Goal: Transaction & Acquisition: Book appointment/travel/reservation

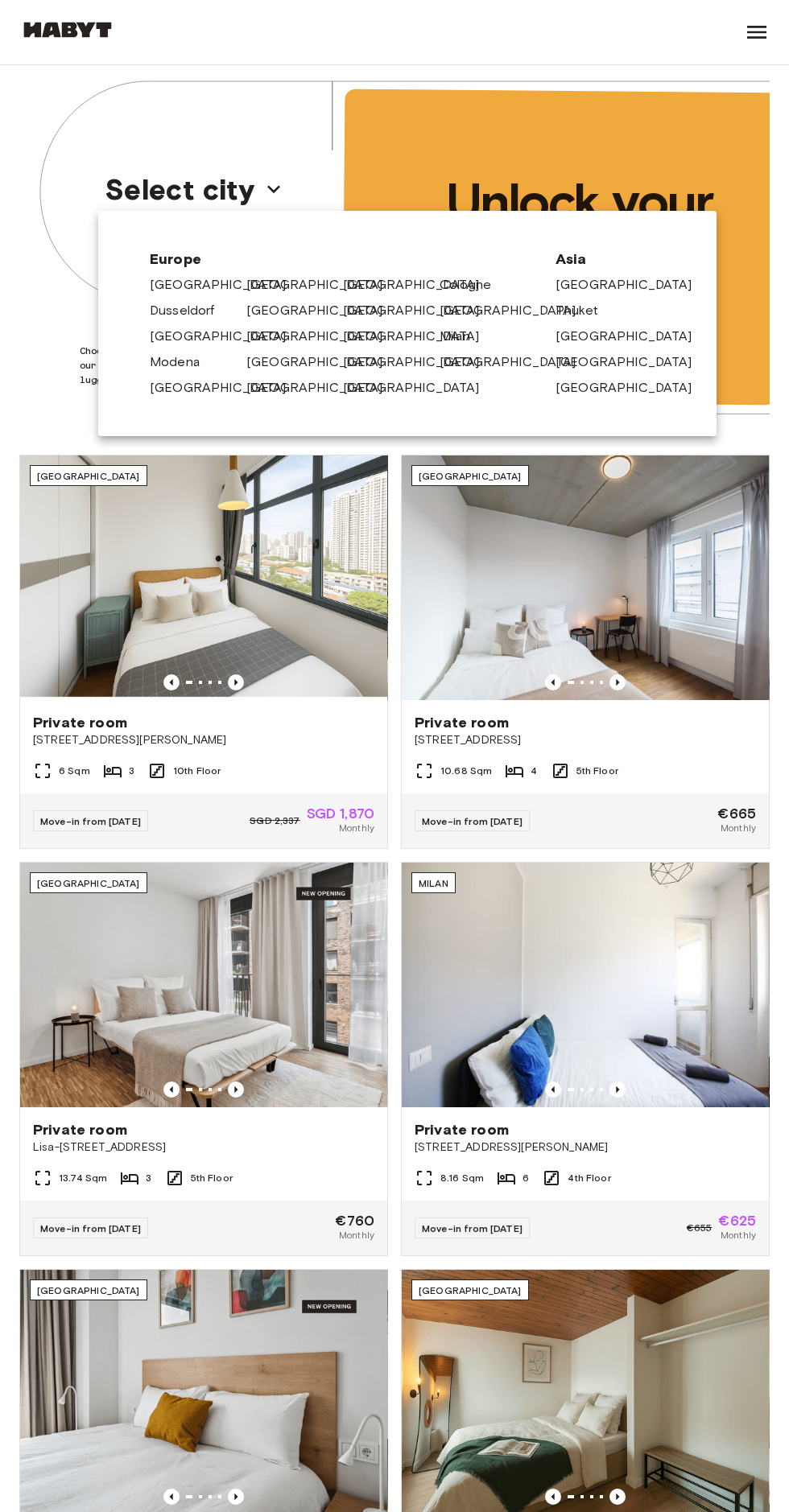
click at [357, 362] on link "[GEOGRAPHIC_DATA]" at bounding box center [419, 361] width 153 height 19
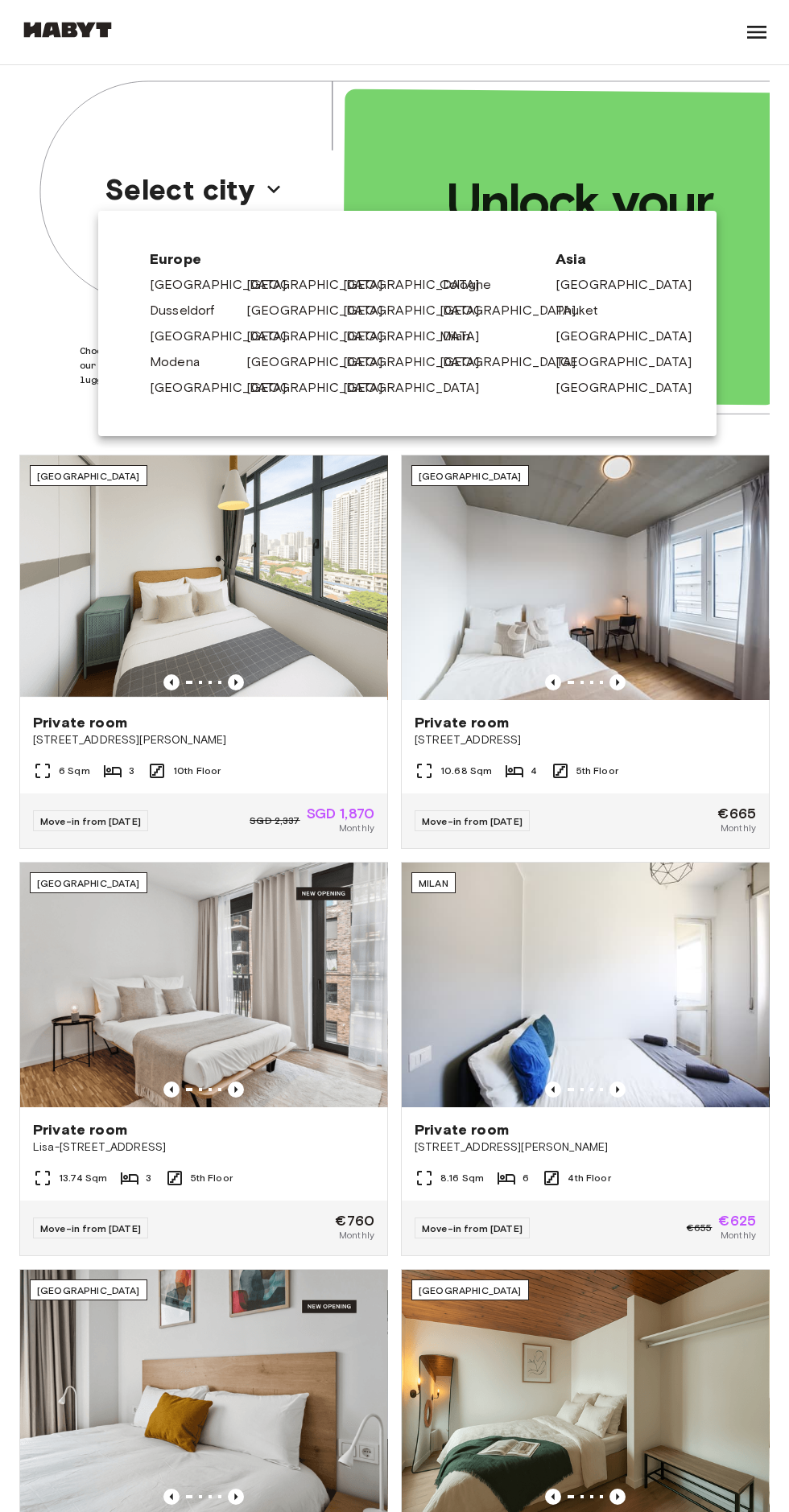
click at [258, 282] on link "[GEOGRAPHIC_DATA]" at bounding box center [322, 285] width 153 height 19
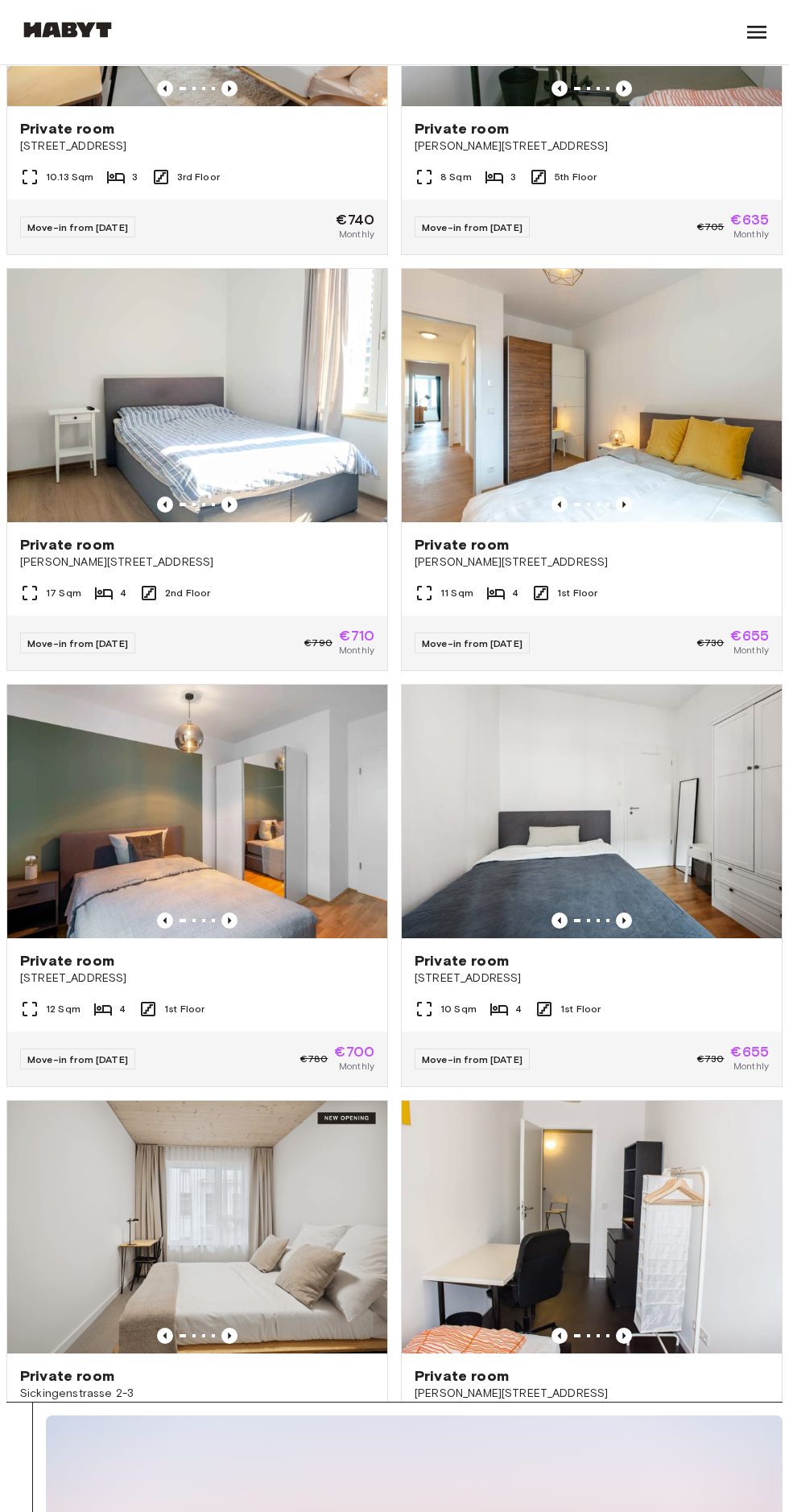
scroll to position [3089, 0]
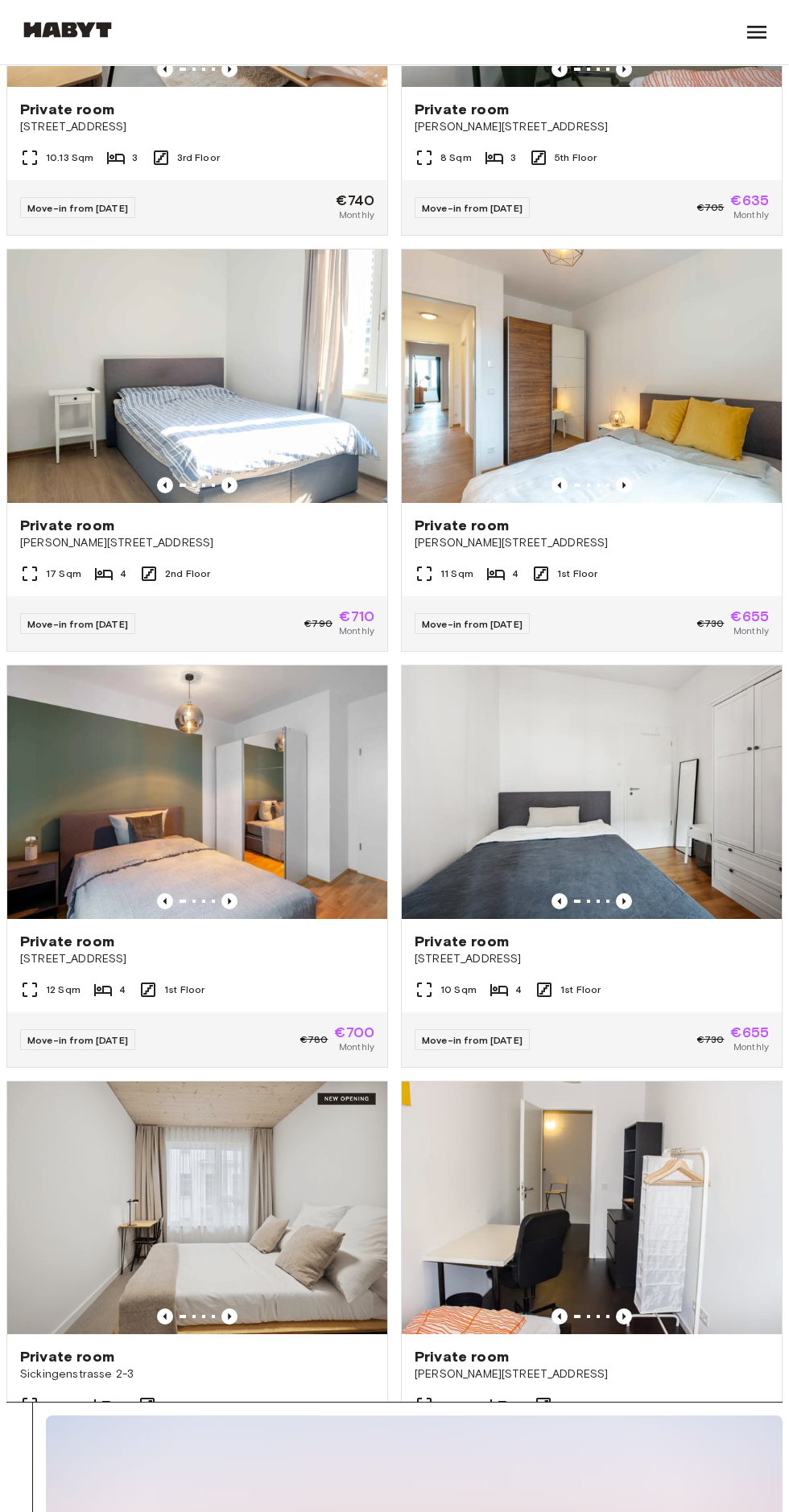
click at [295, 1395] on div "13 Sqm 3 1st Floor" at bounding box center [197, 1411] width 380 height 33
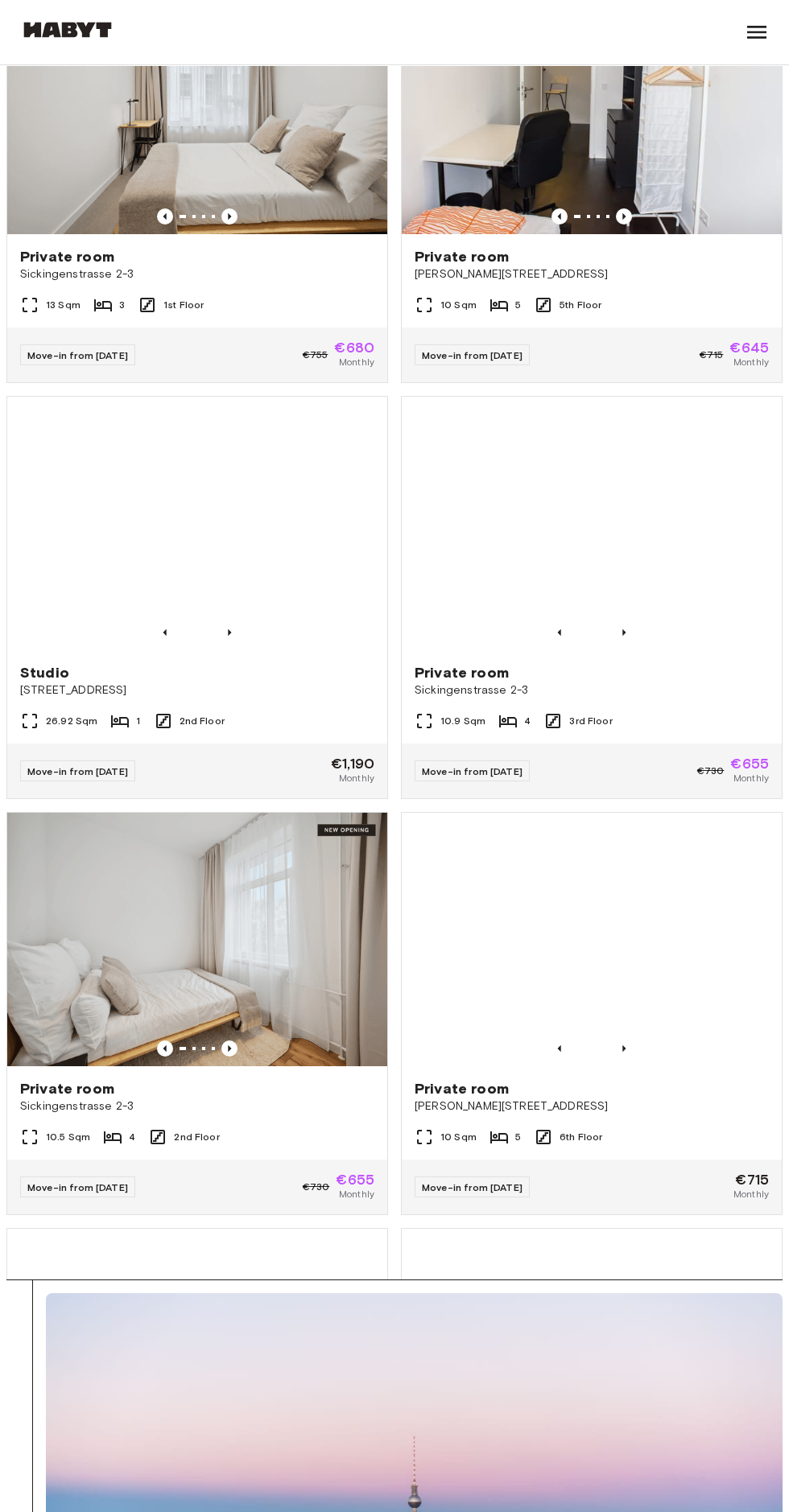
scroll to position [4067, 0]
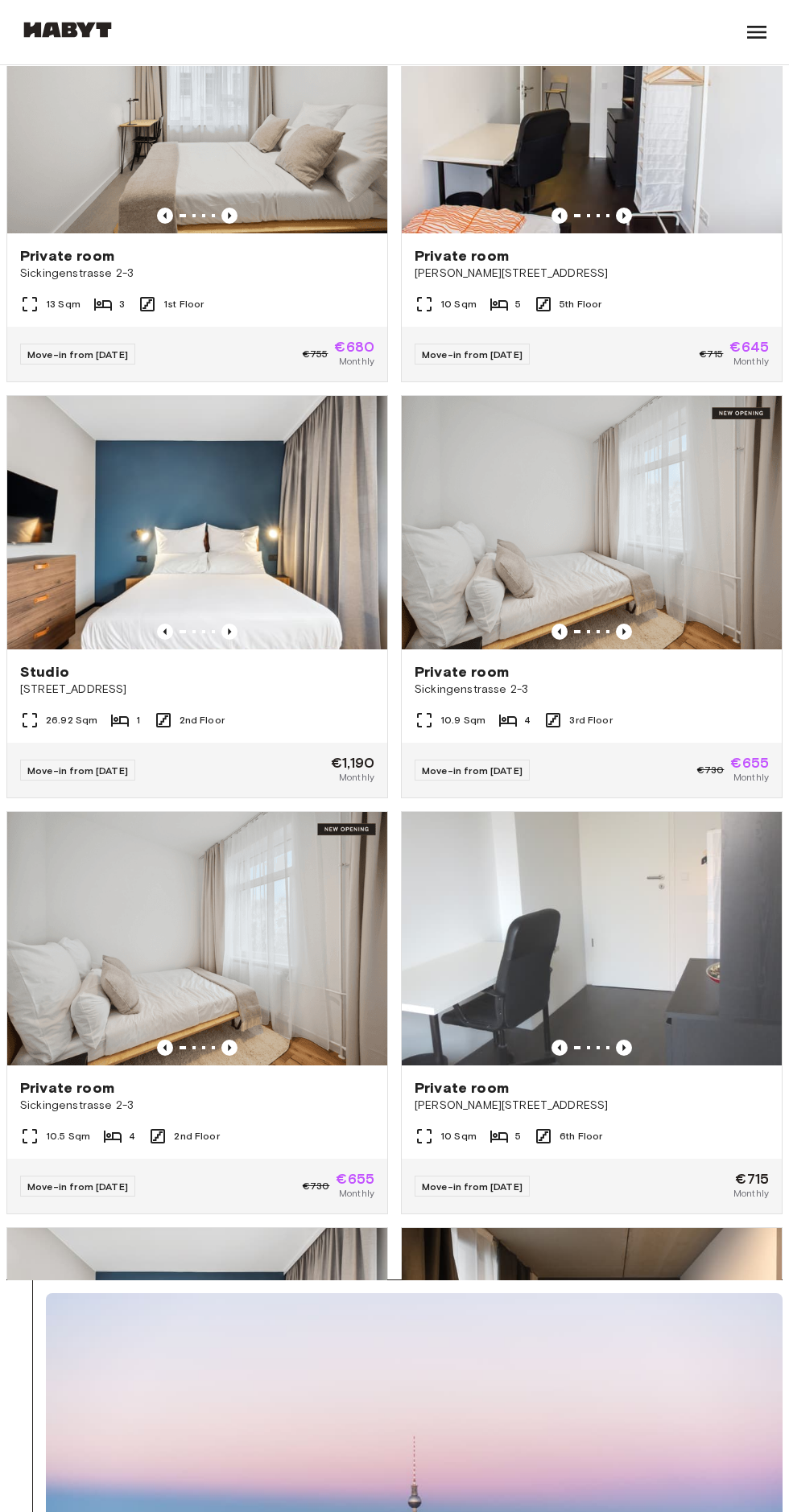
click at [671, 691] on span "Sickingenstrasse 2-3" at bounding box center [592, 689] width 354 height 16
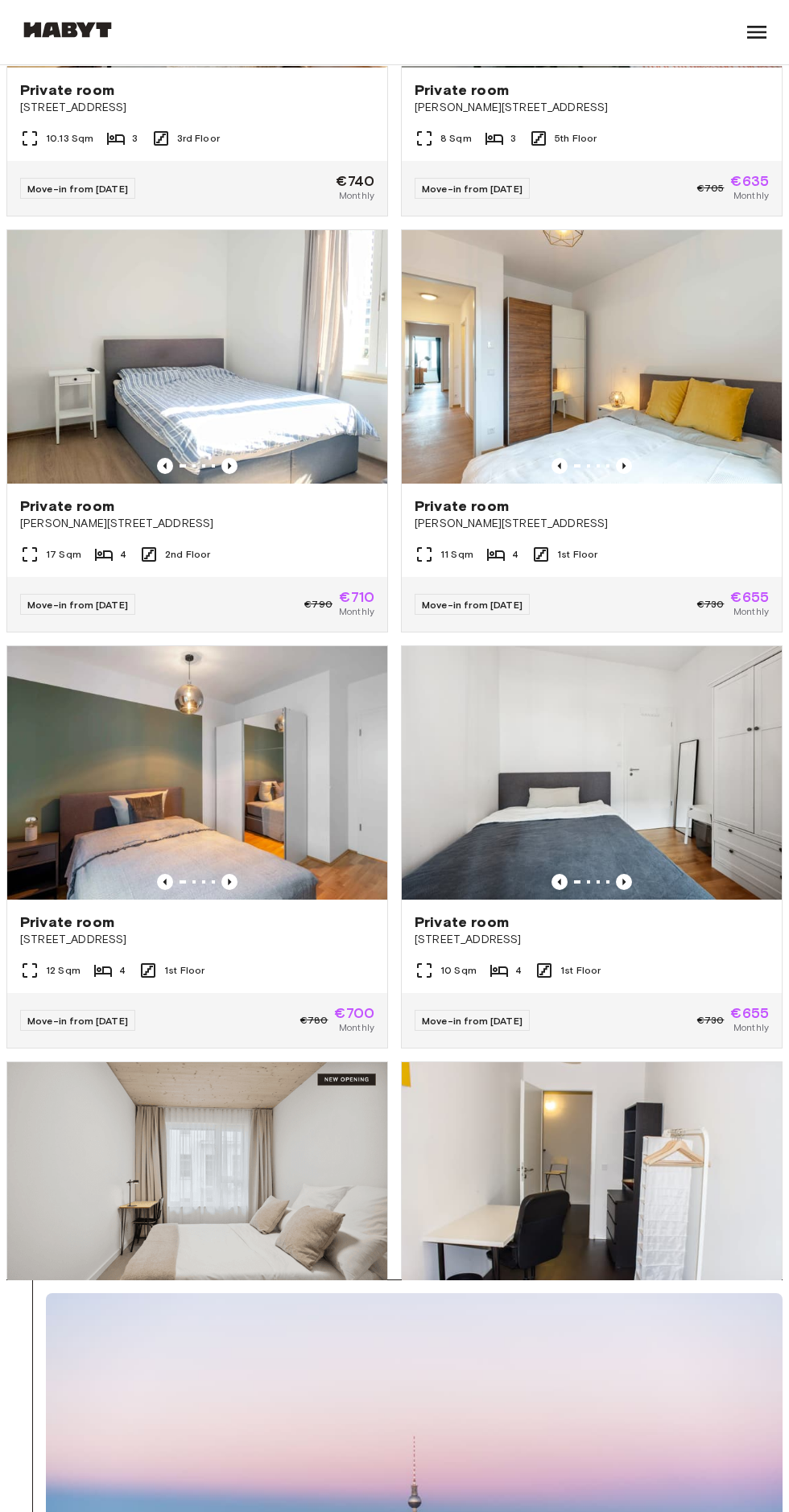
scroll to position [2875, 0]
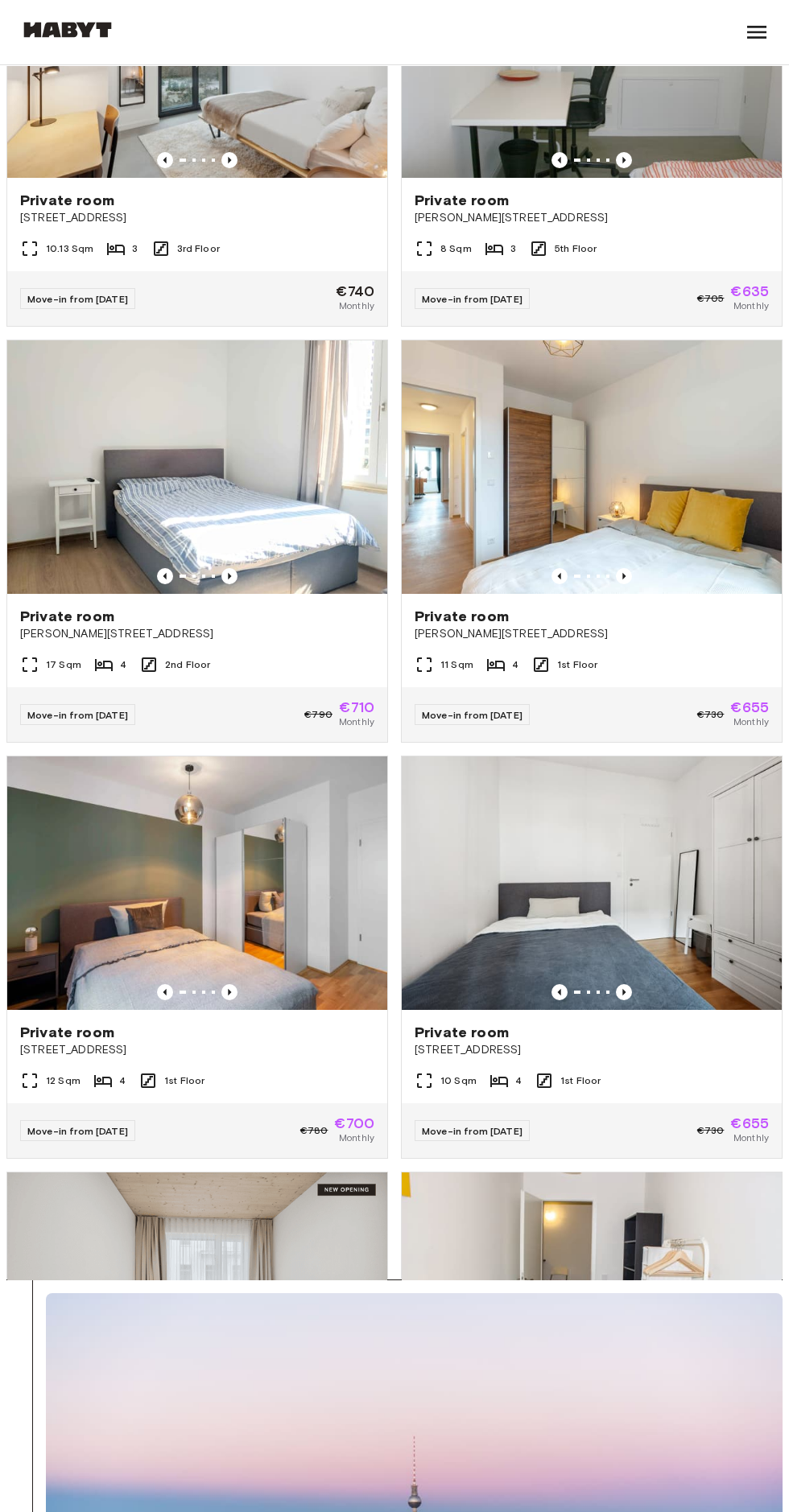
click at [693, 653] on div "Private room Klara Franke Straße 8" at bounding box center [591, 624] width 380 height 61
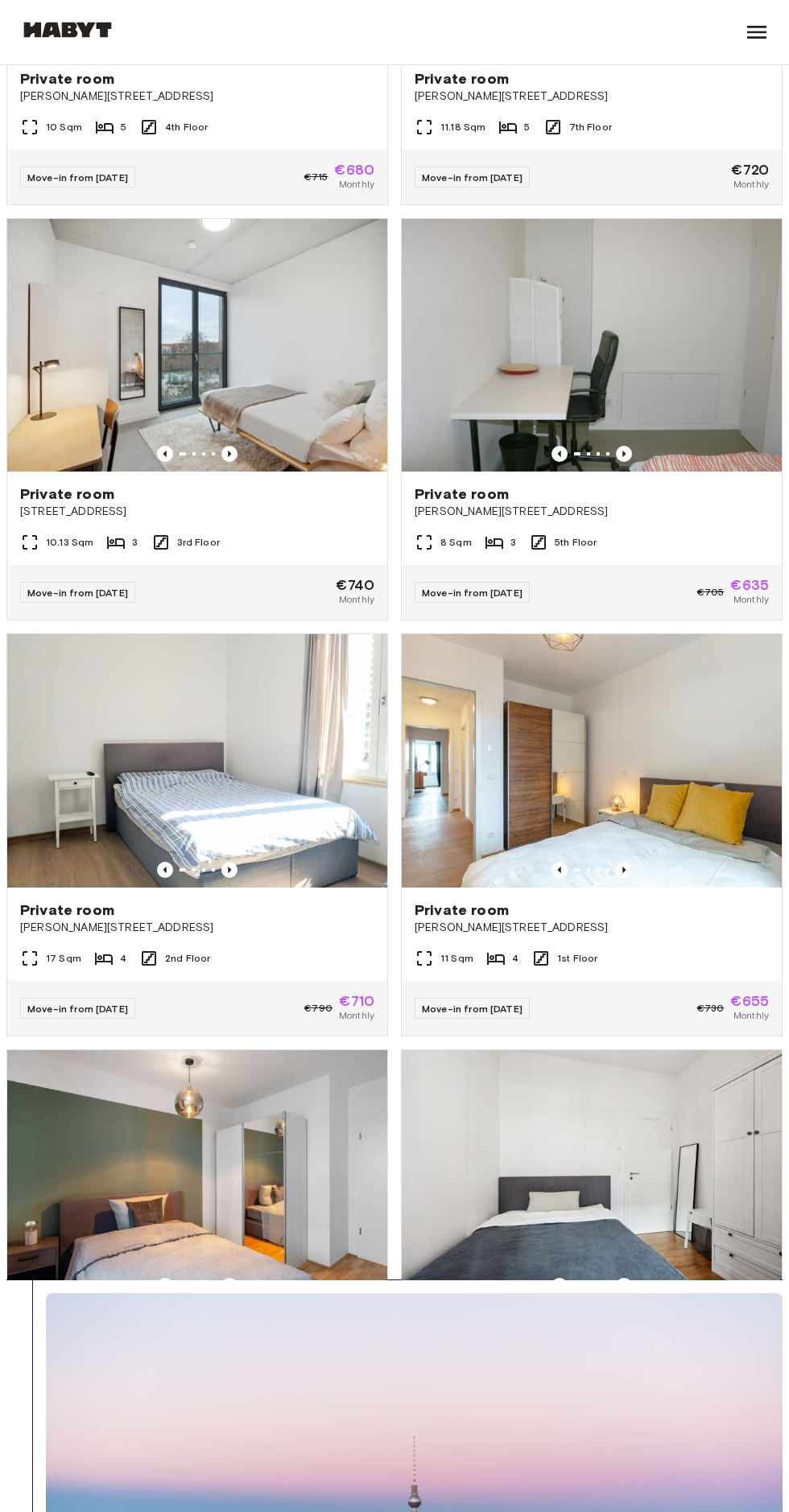
scroll to position [2562, 0]
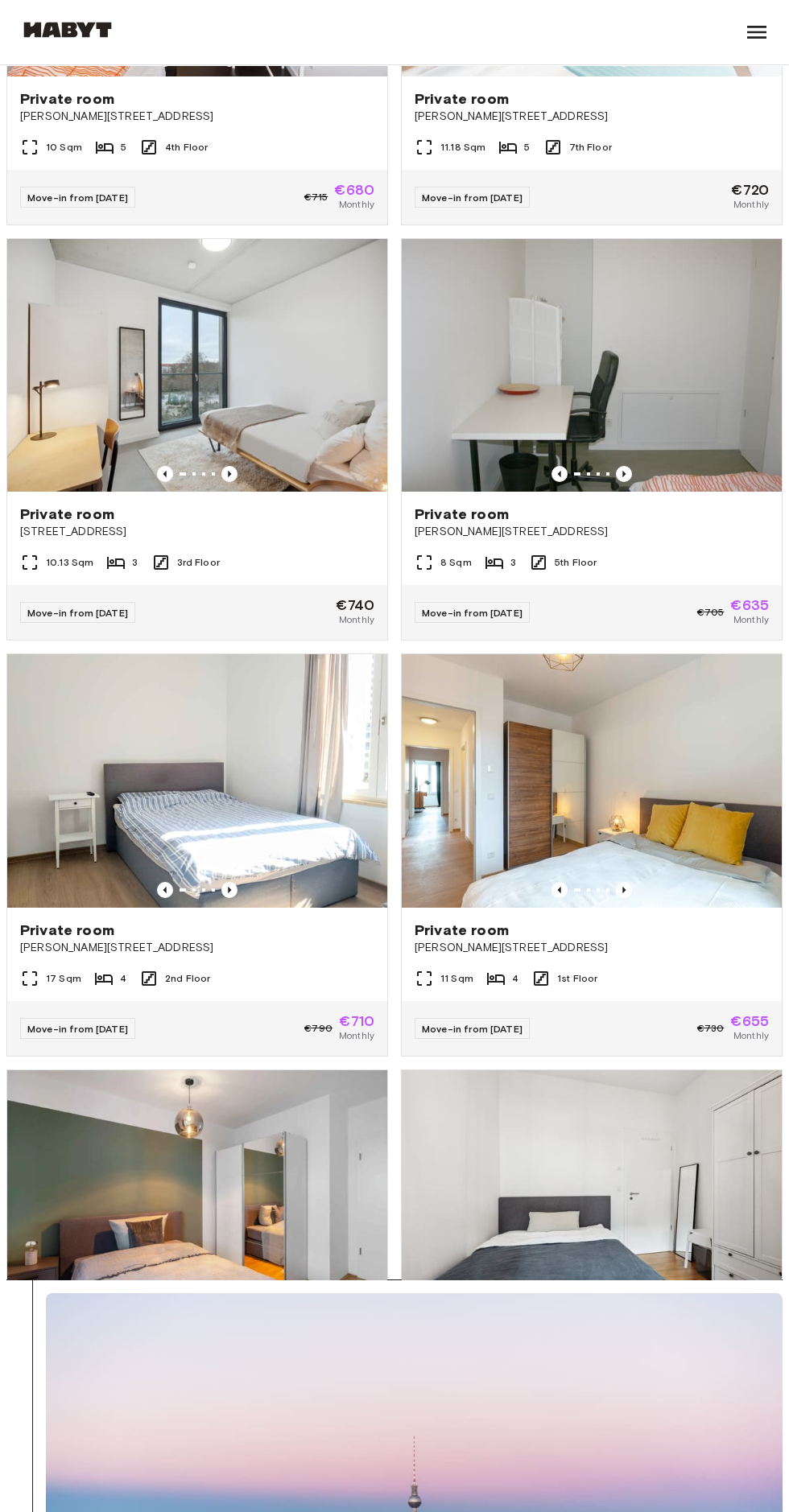
click at [680, 558] on div "8 Sqm 3 5th Floor" at bounding box center [591, 568] width 380 height 33
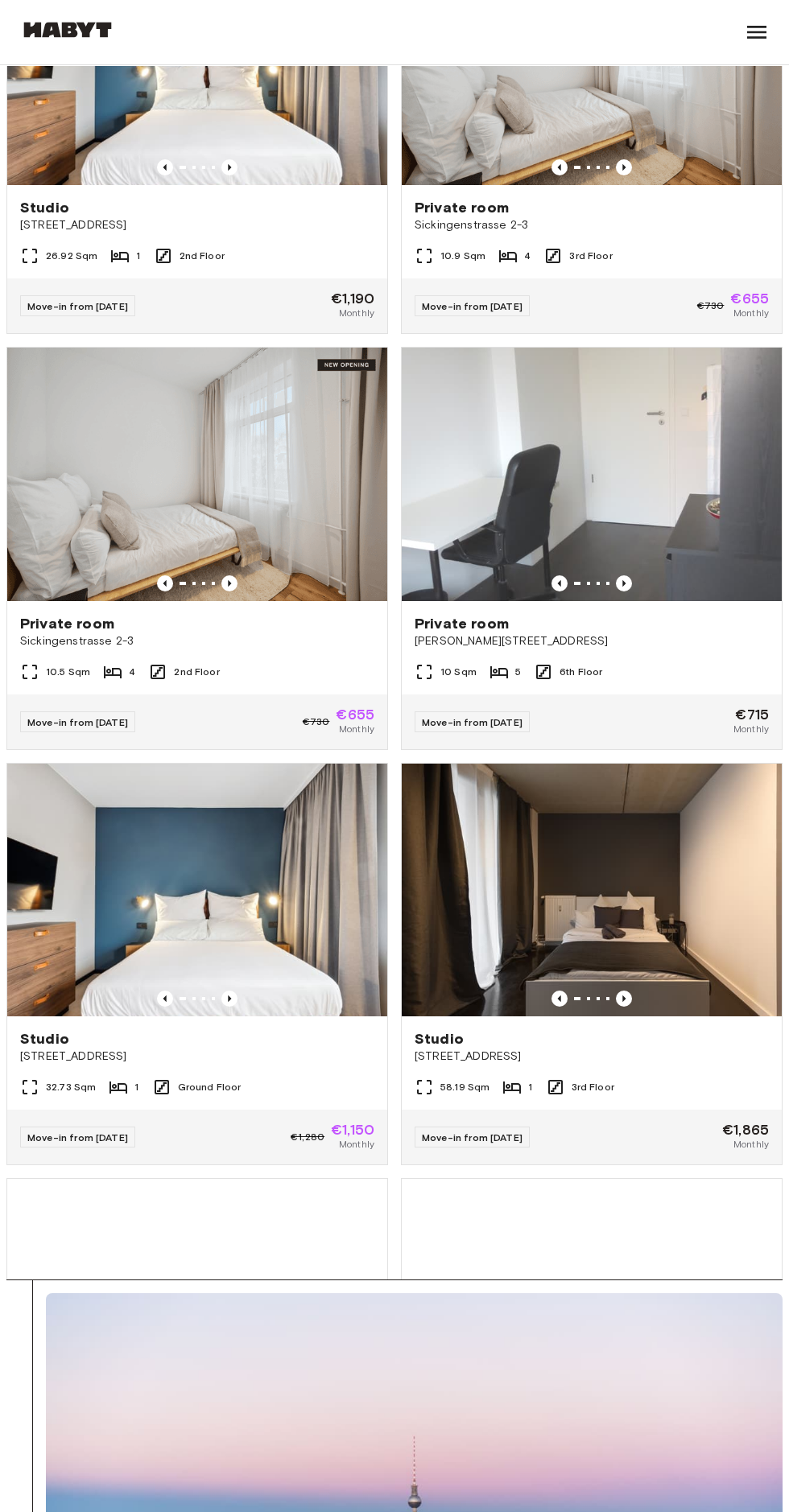
scroll to position [4539, 0]
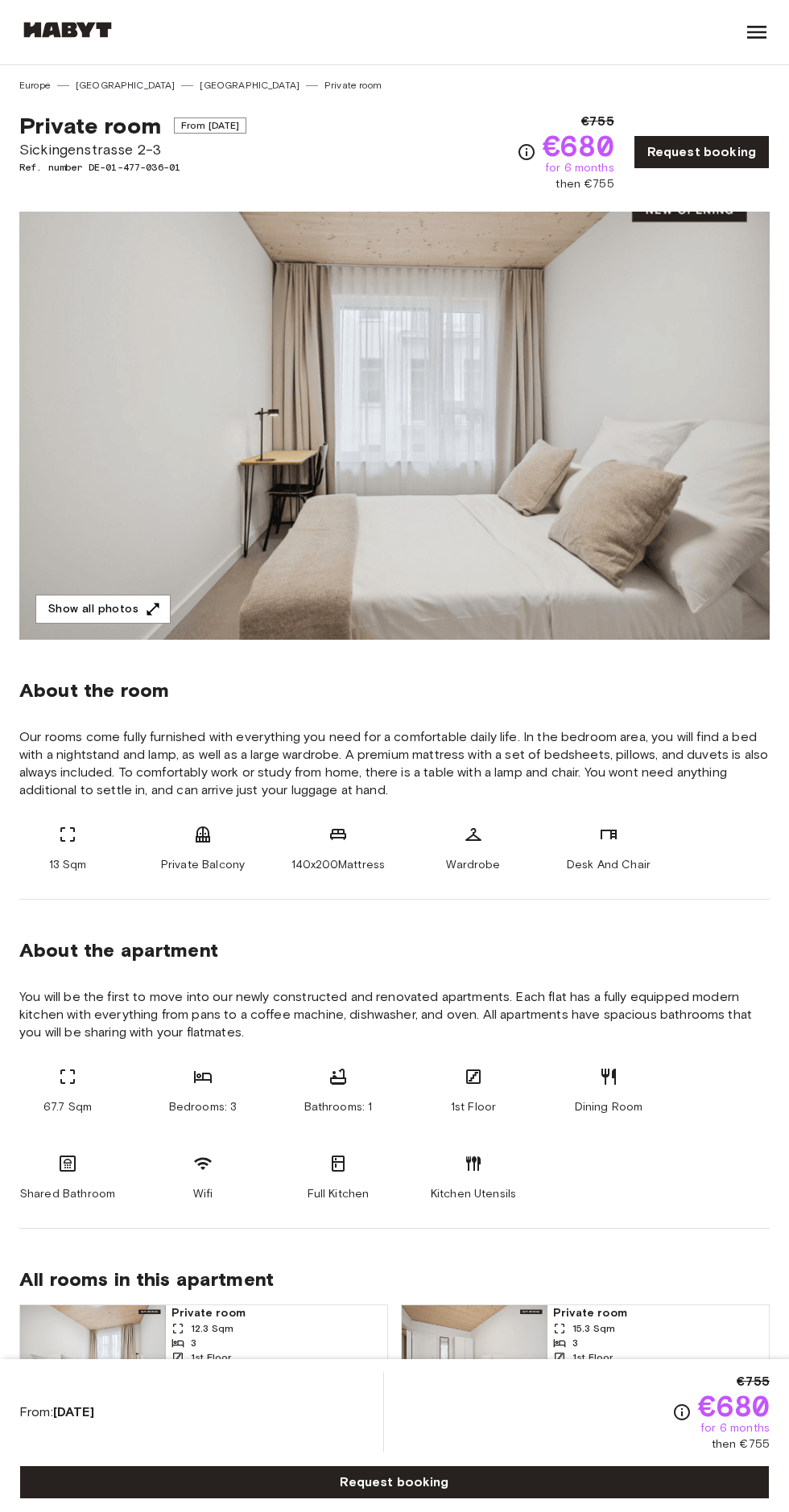
click at [149, 608] on icon "button" at bounding box center [153, 608] width 12 height 12
click at [200, 85] on link "[GEOGRAPHIC_DATA]" at bounding box center [250, 85] width 100 height 14
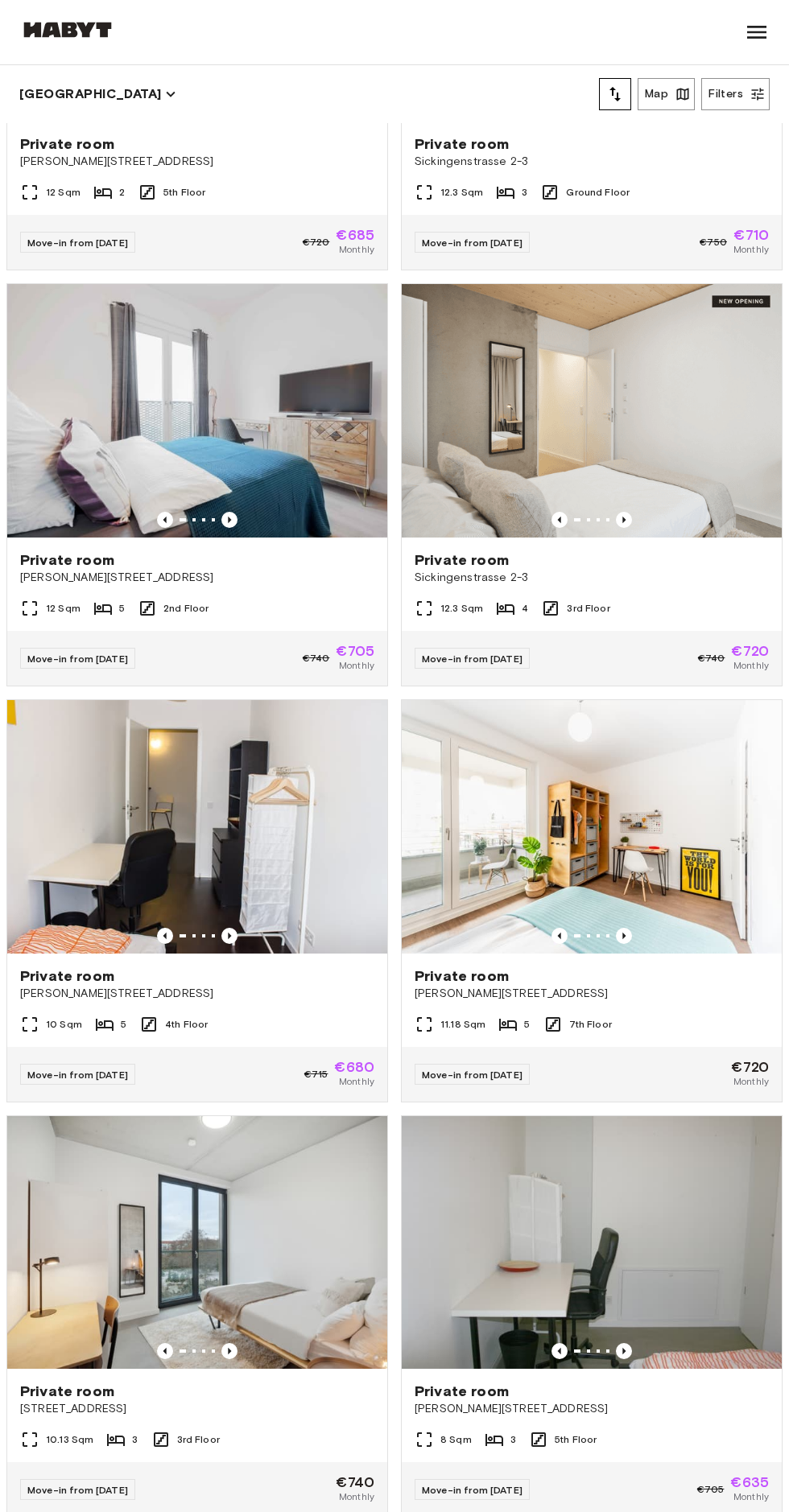
scroll to position [1862, 0]
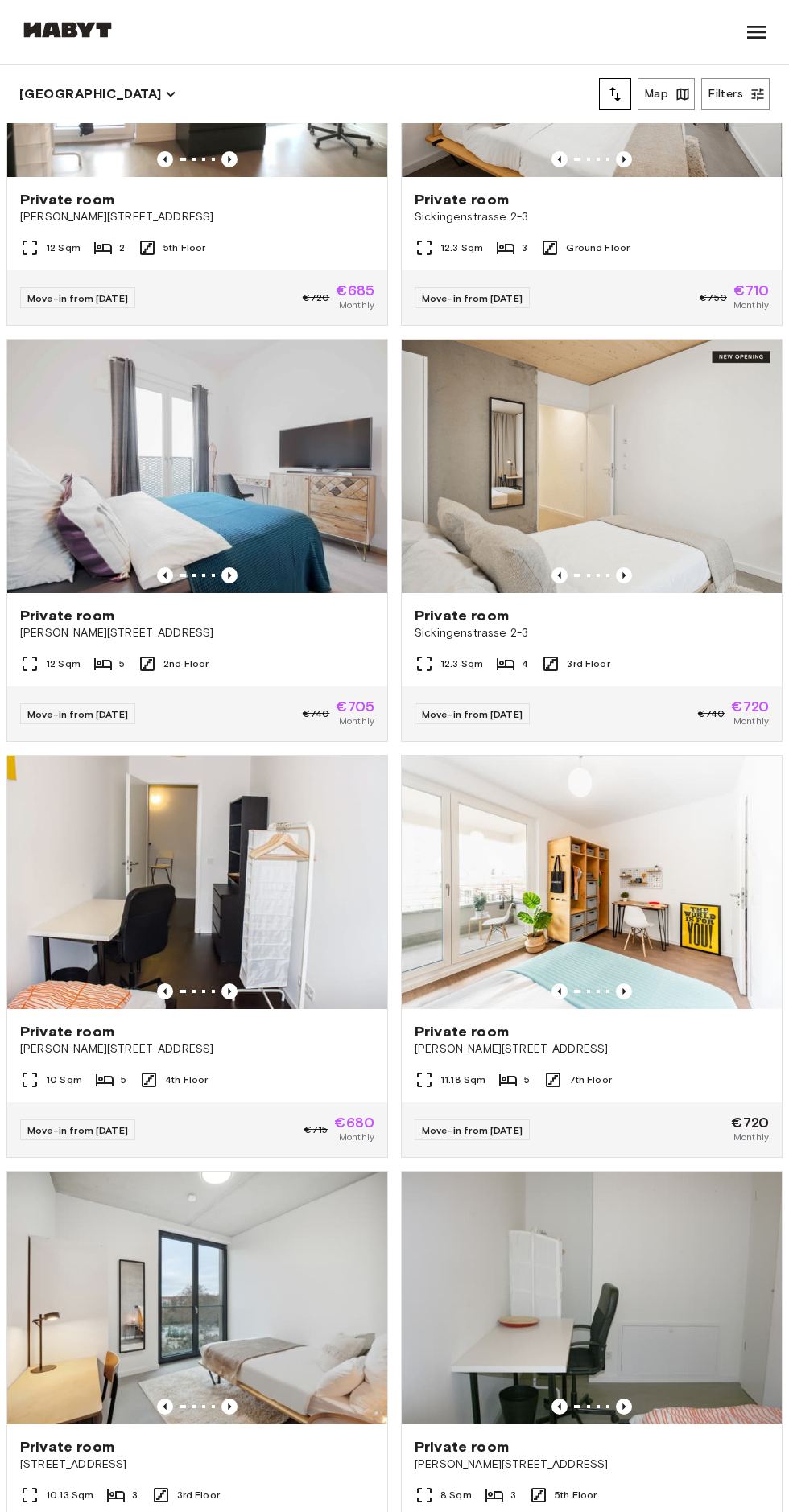
click at [671, 700] on div "Move-in from 19 Oct 25 €740 €720 Monthly" at bounding box center [591, 713] width 380 height 55
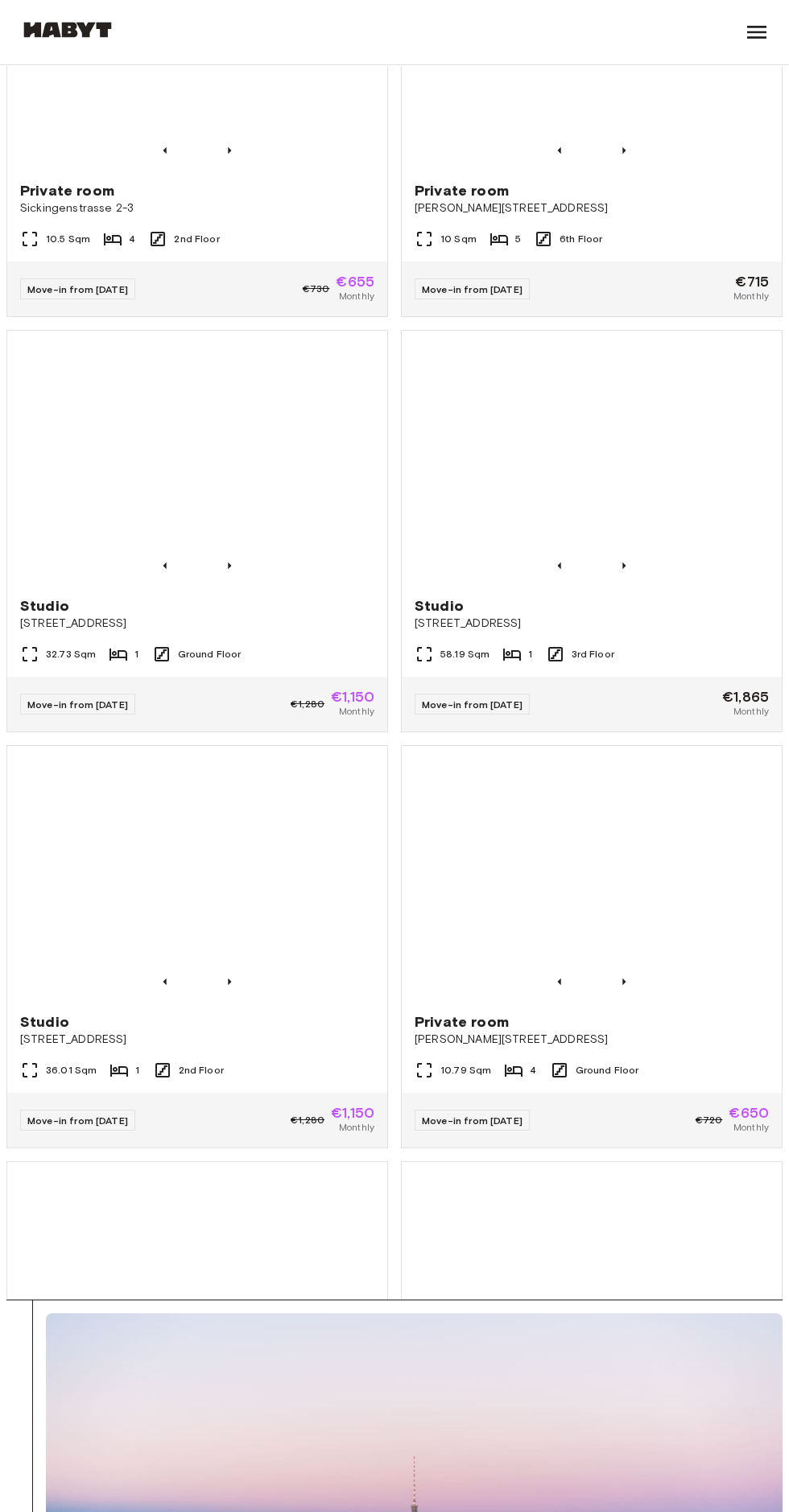
scroll to position [4998, 0]
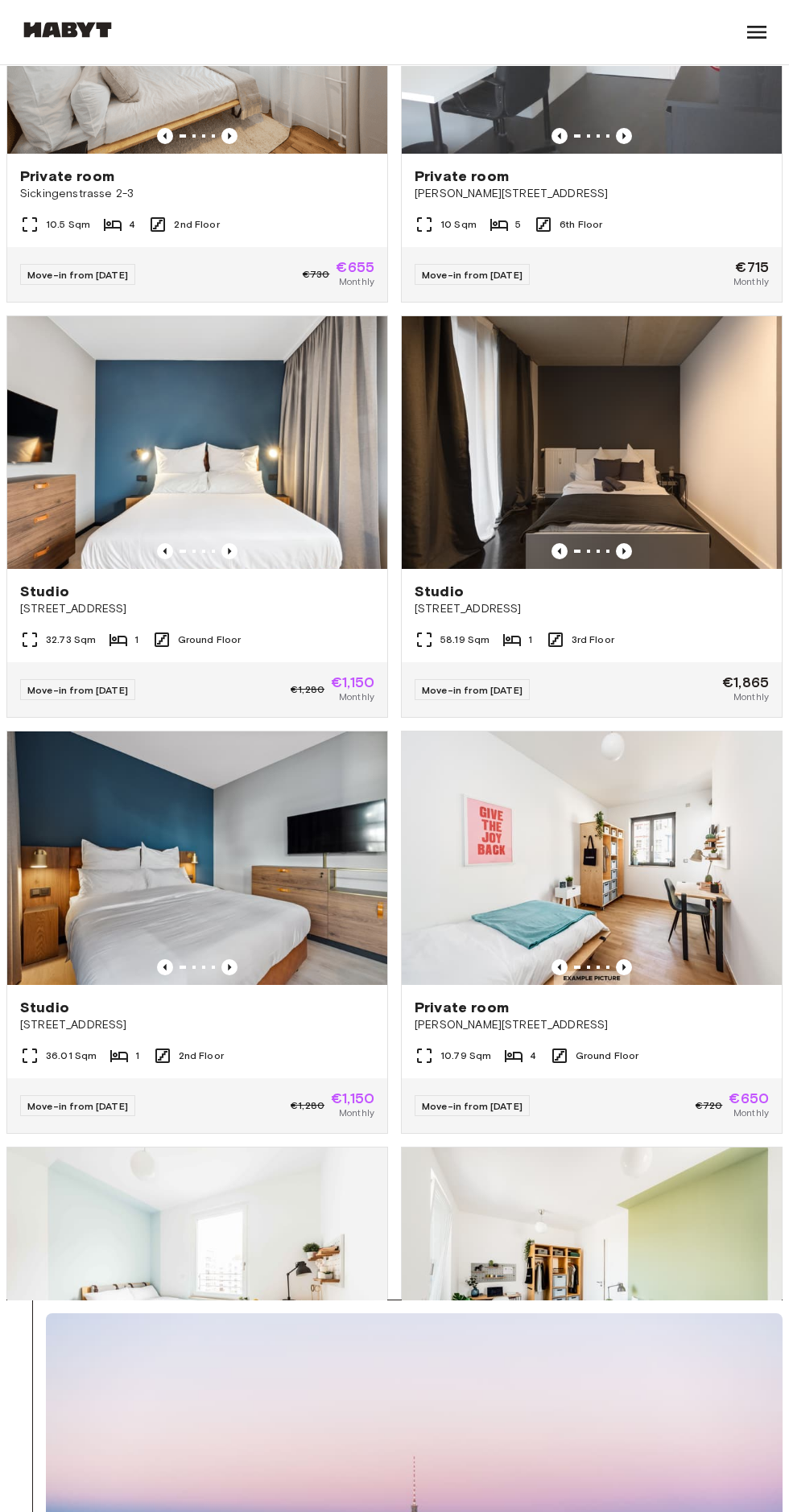
click at [664, 922] on img at bounding box center [591, 858] width 380 height 254
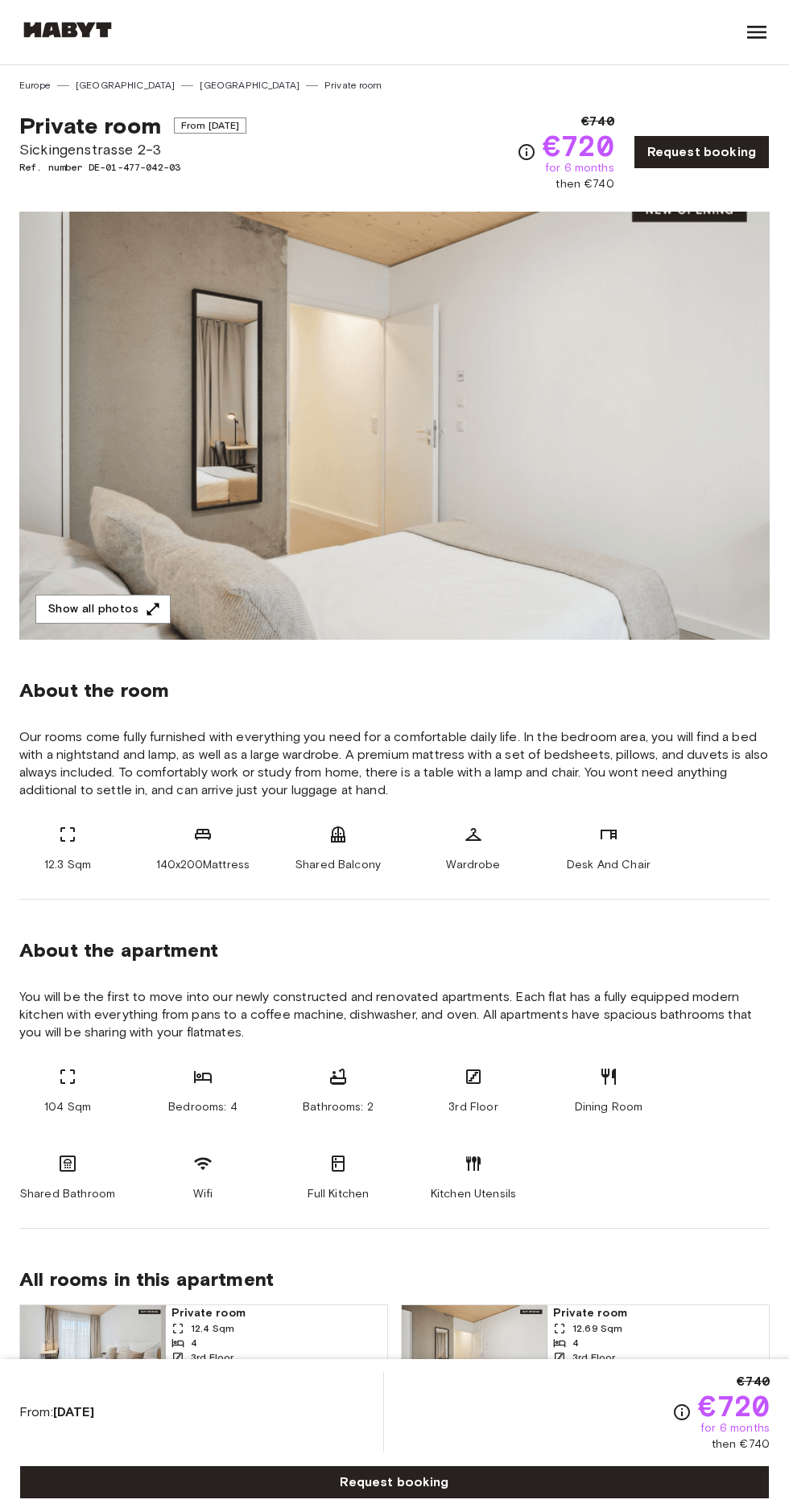
click at [75, 600] on button "Show all photos" at bounding box center [103, 610] width 135 height 30
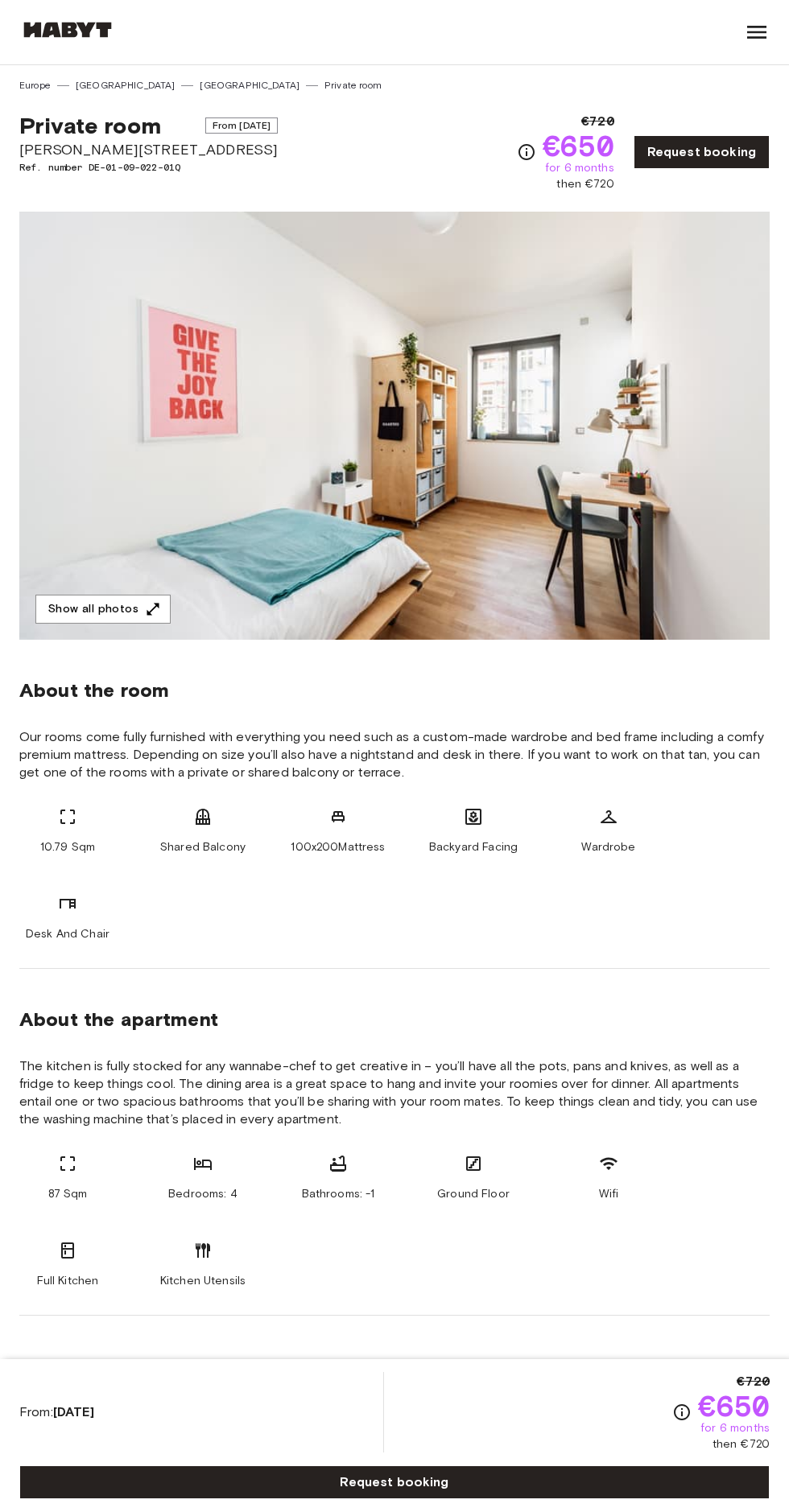
click at [149, 608] on icon "button" at bounding box center [153, 608] width 12 height 12
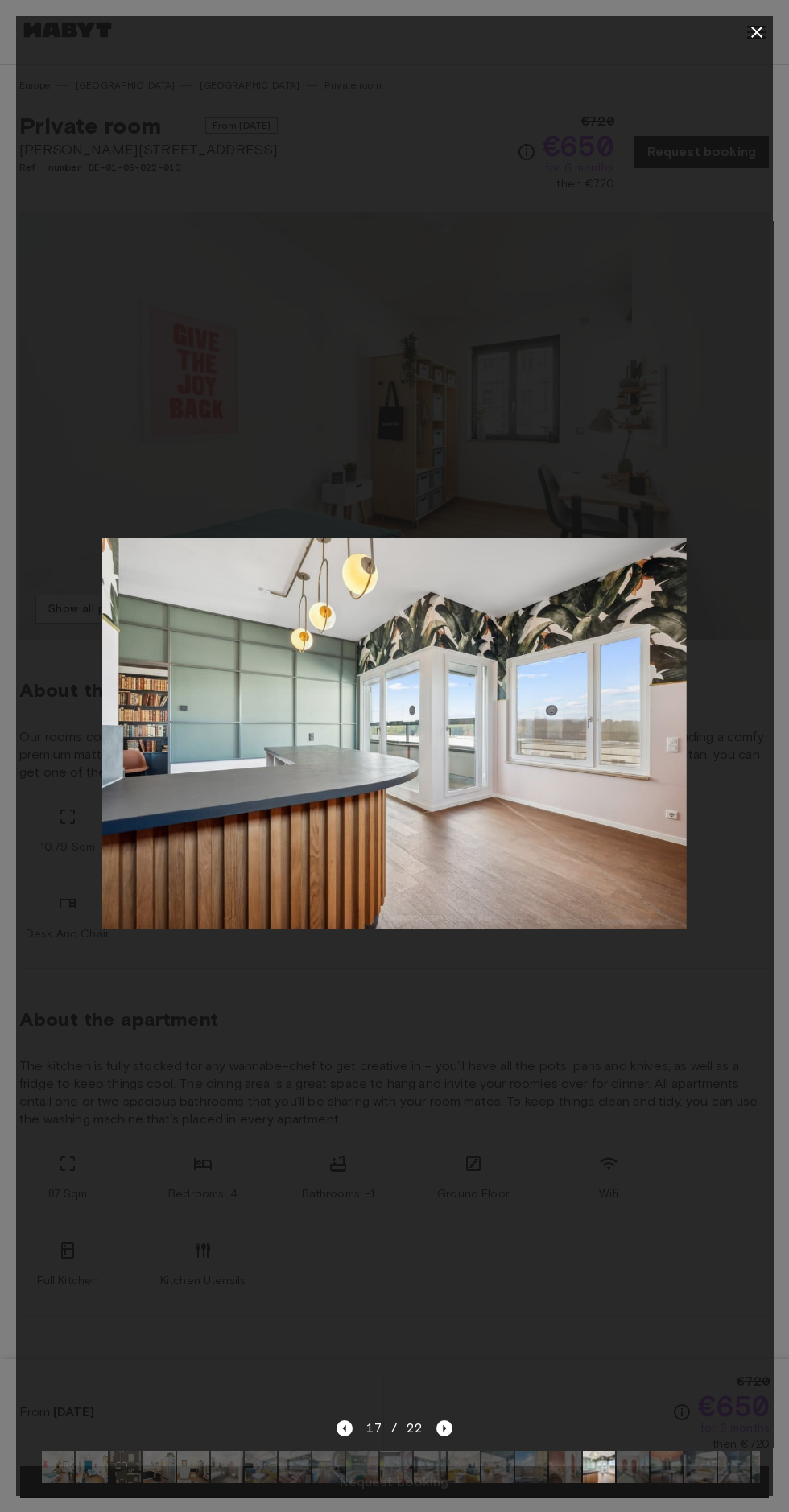
click at [736, 35] on div at bounding box center [394, 32] width 756 height 33
click at [754, 28] on icon "button" at bounding box center [756, 32] width 19 height 19
